Goal: Information Seeking & Learning: Learn about a topic

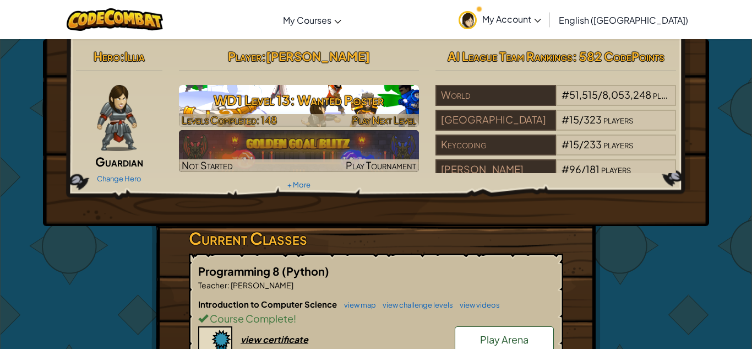
click at [402, 121] on span "Play Next Level" at bounding box center [384, 119] width 64 height 13
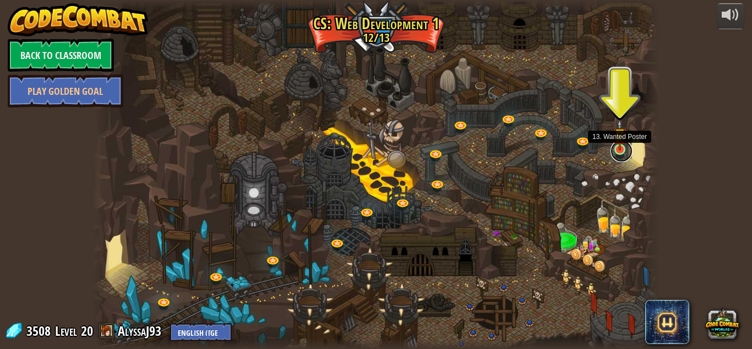
click at [622, 150] on link at bounding box center [622, 151] width 22 height 22
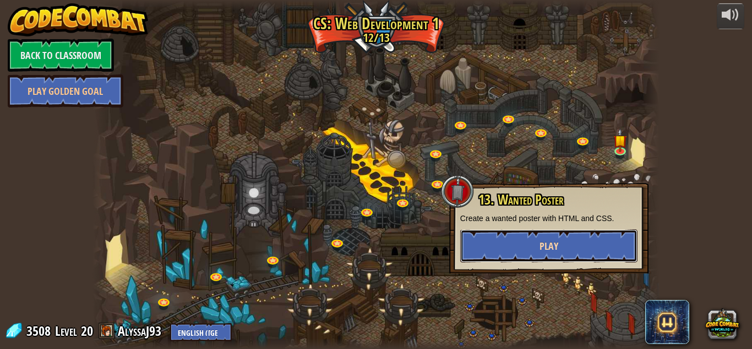
click at [556, 248] on span "Play" at bounding box center [549, 246] width 19 height 14
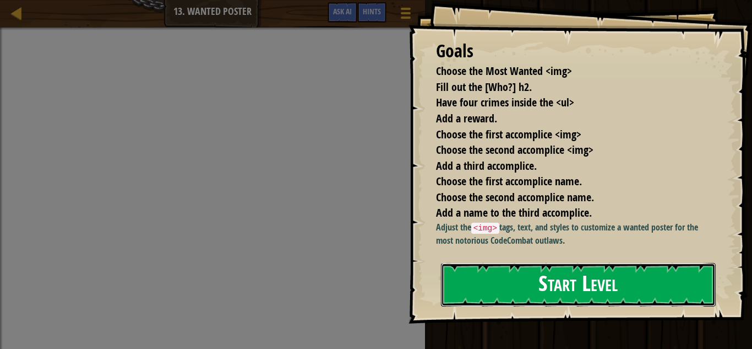
click at [617, 305] on button "Start Level" at bounding box center [578, 285] width 275 height 44
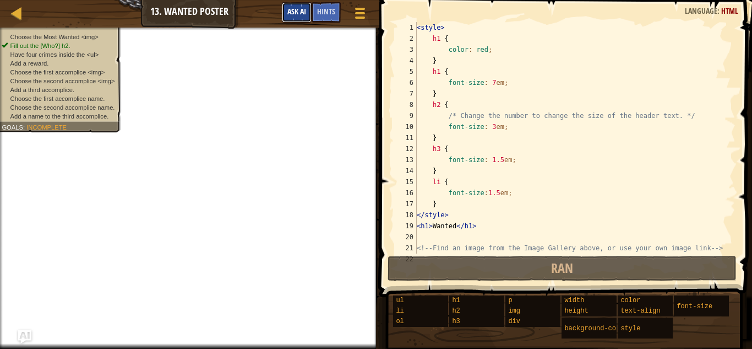
click at [300, 12] on span "Ask AI" at bounding box center [296, 11] width 19 height 10
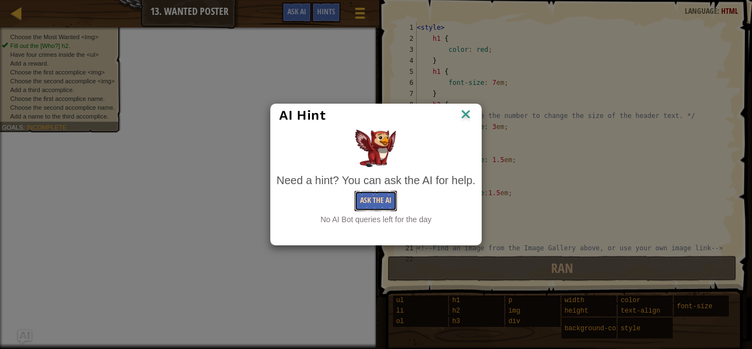
click at [383, 197] on button "Ask the AI" at bounding box center [376, 201] width 42 height 20
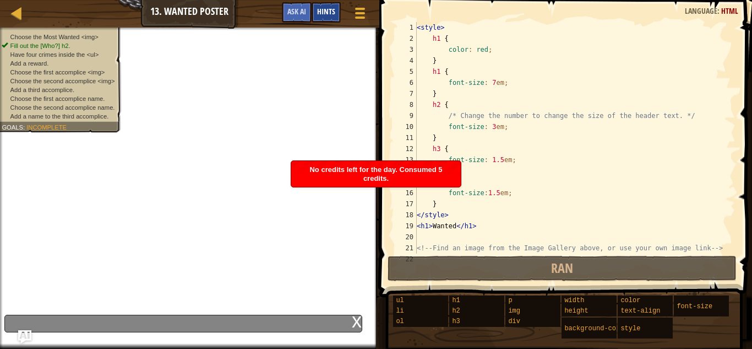
click at [324, 10] on span "Hints" at bounding box center [326, 11] width 18 height 10
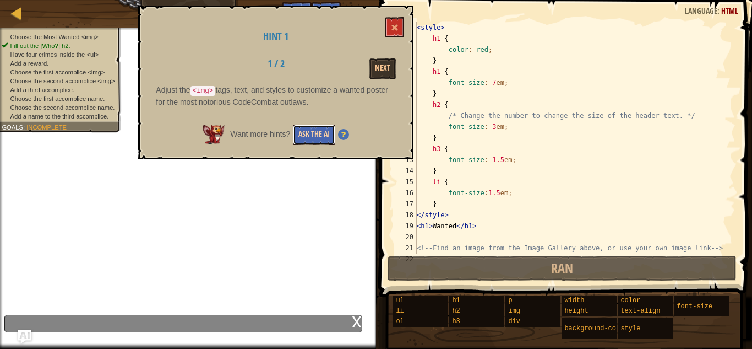
click at [317, 127] on button "Ask the AI" at bounding box center [314, 134] width 42 height 20
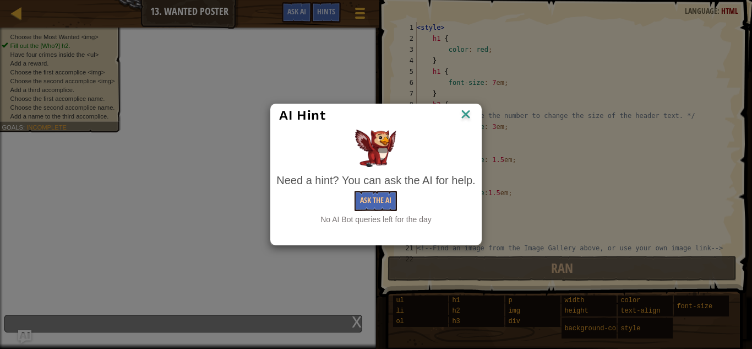
click at [467, 115] on img at bounding box center [466, 115] width 14 height 17
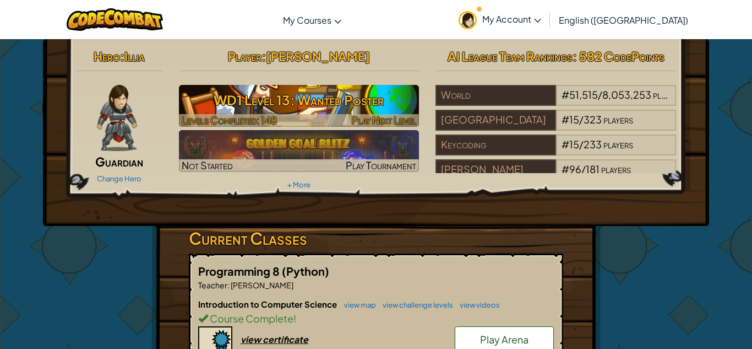
click at [404, 116] on span "Play Next Level" at bounding box center [384, 119] width 64 height 13
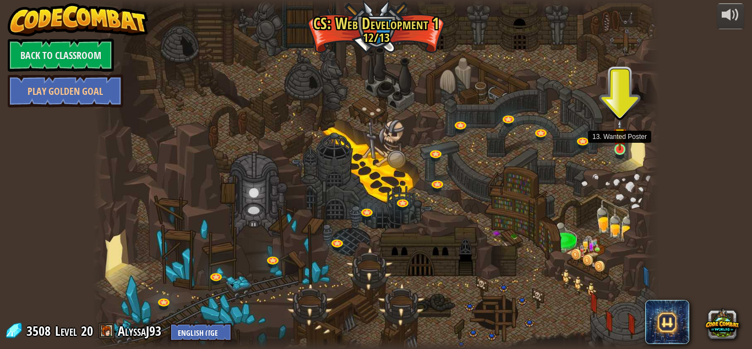
click at [616, 149] on img at bounding box center [620, 134] width 14 height 31
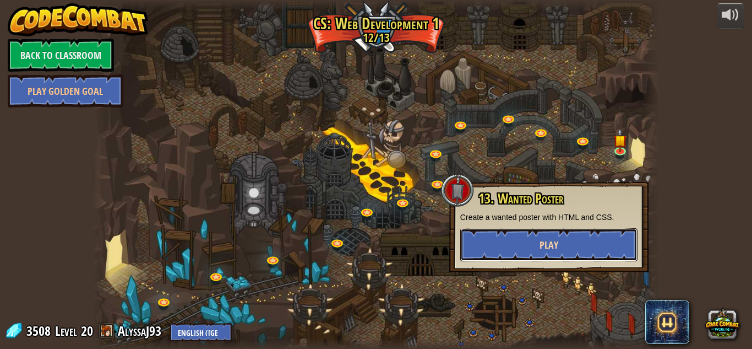
click at [579, 240] on button "Play" at bounding box center [548, 244] width 177 height 33
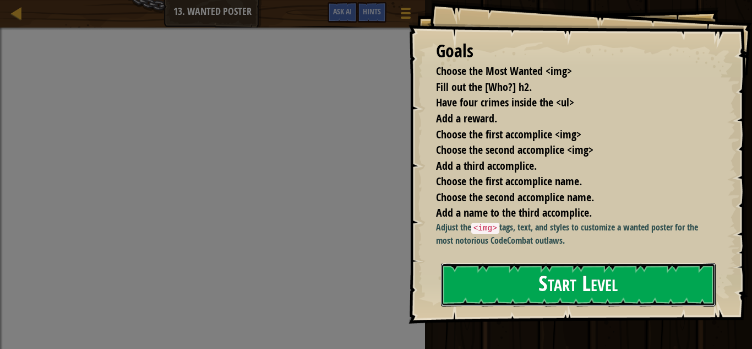
click at [578, 276] on button "Start Level" at bounding box center [578, 285] width 275 height 44
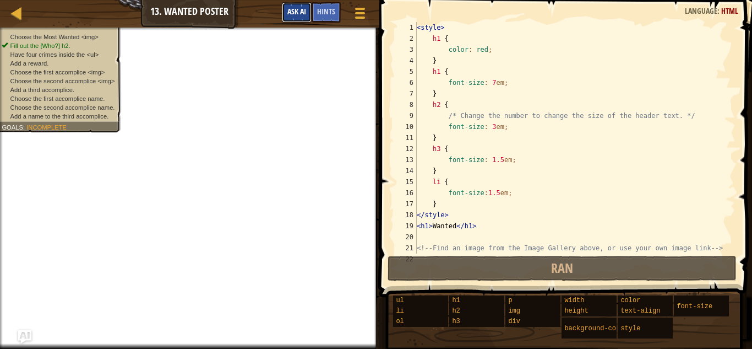
click at [298, 10] on span "Ask AI" at bounding box center [296, 11] width 19 height 10
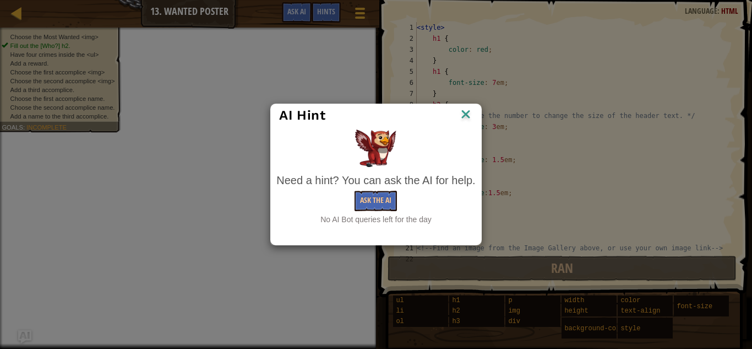
click at [470, 112] on img at bounding box center [466, 115] width 14 height 17
